Goal: Transaction & Acquisition: Purchase product/service

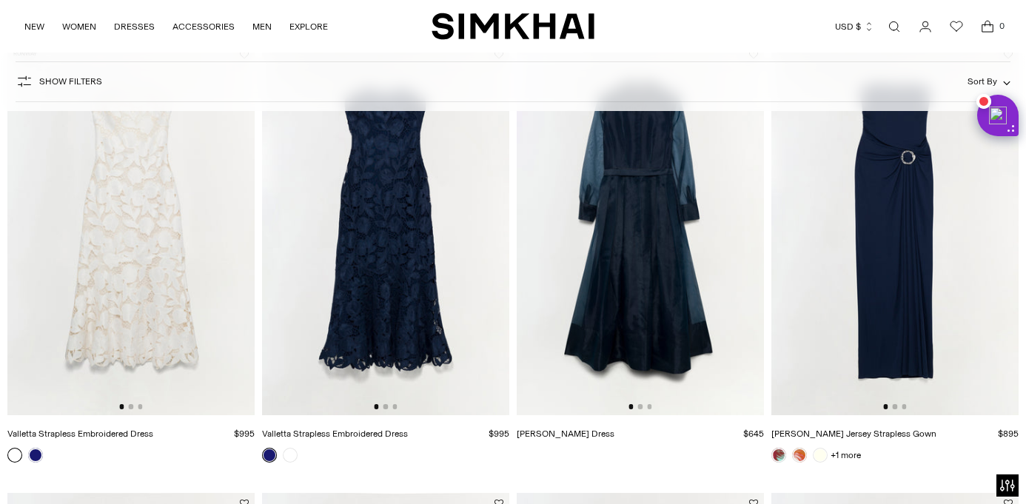
scroll to position [1442, 0]
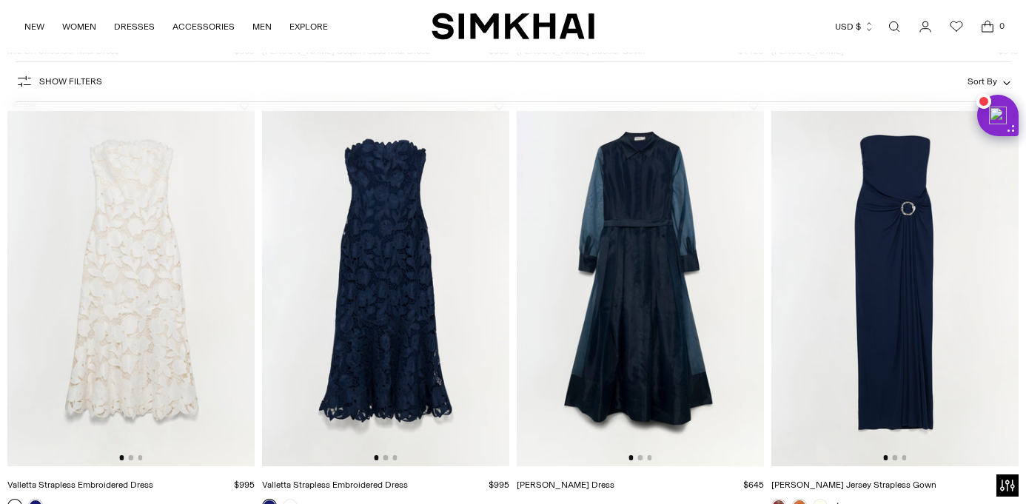
click at [903, 227] on img at bounding box center [894, 281] width 247 height 371
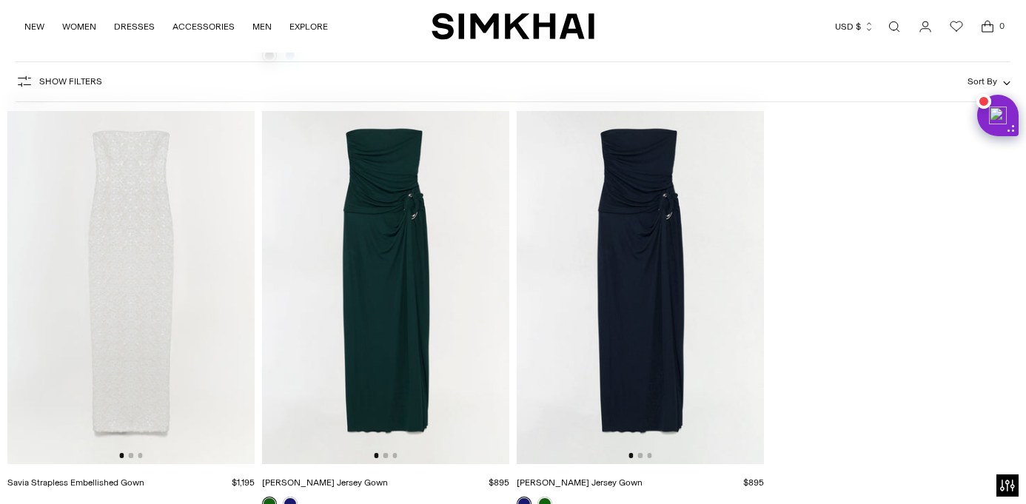
scroll to position [4634, 0]
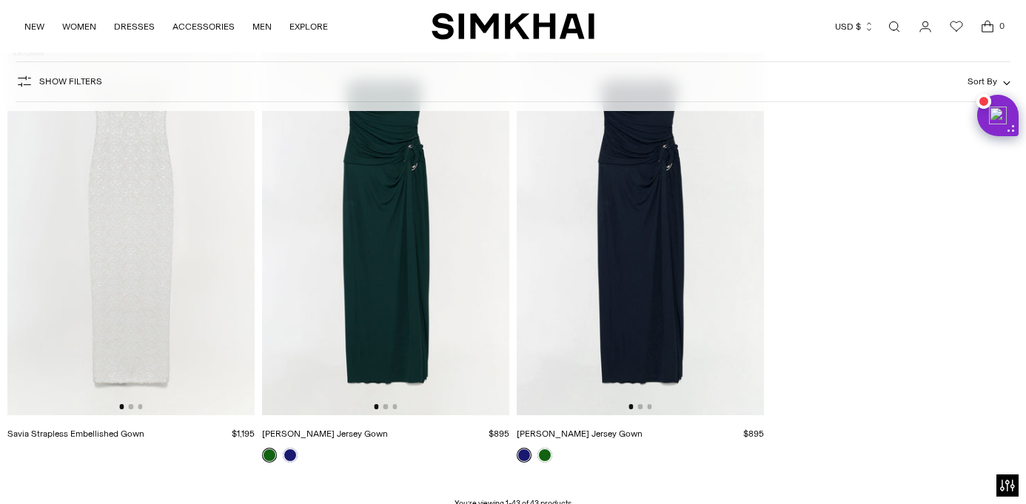
click at [435, 275] on img at bounding box center [385, 229] width 247 height 371
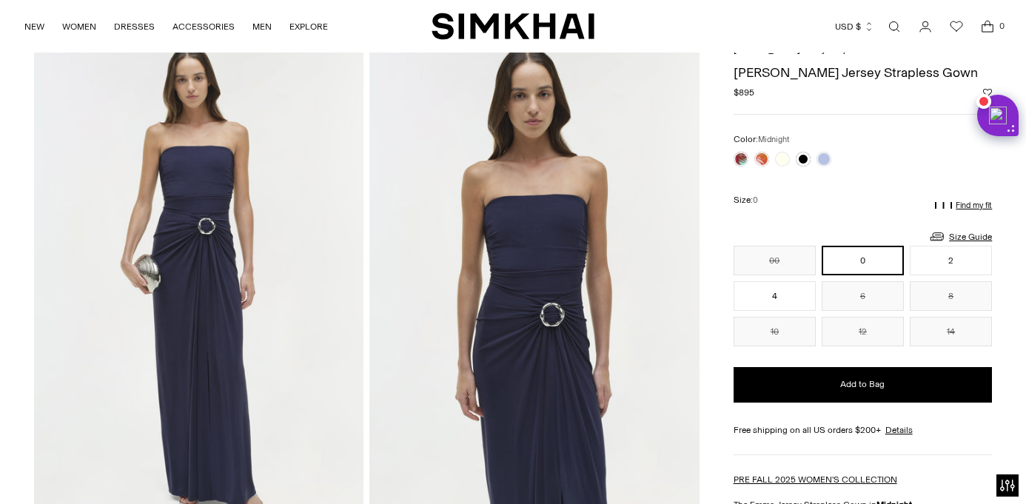
scroll to position [67, 0]
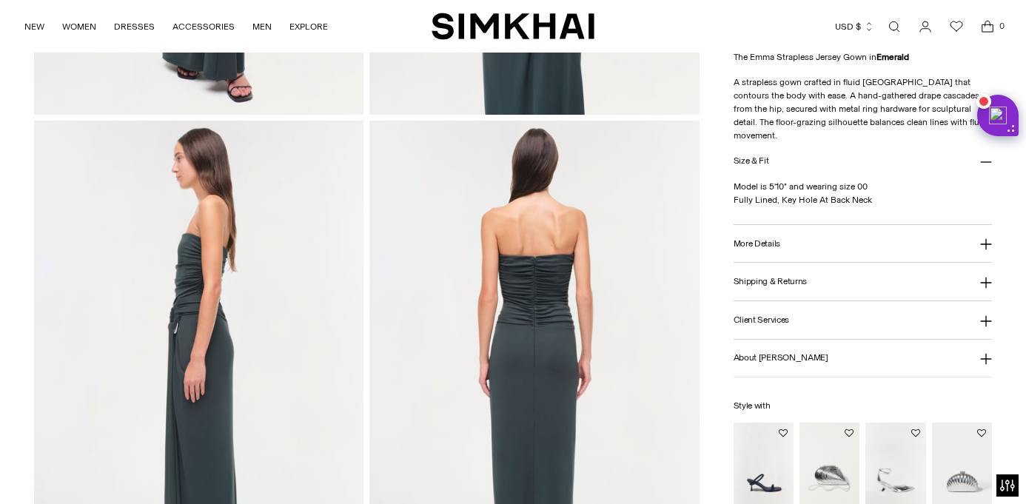
scroll to position [803, 0]
